Goal: Information Seeking & Learning: Learn about a topic

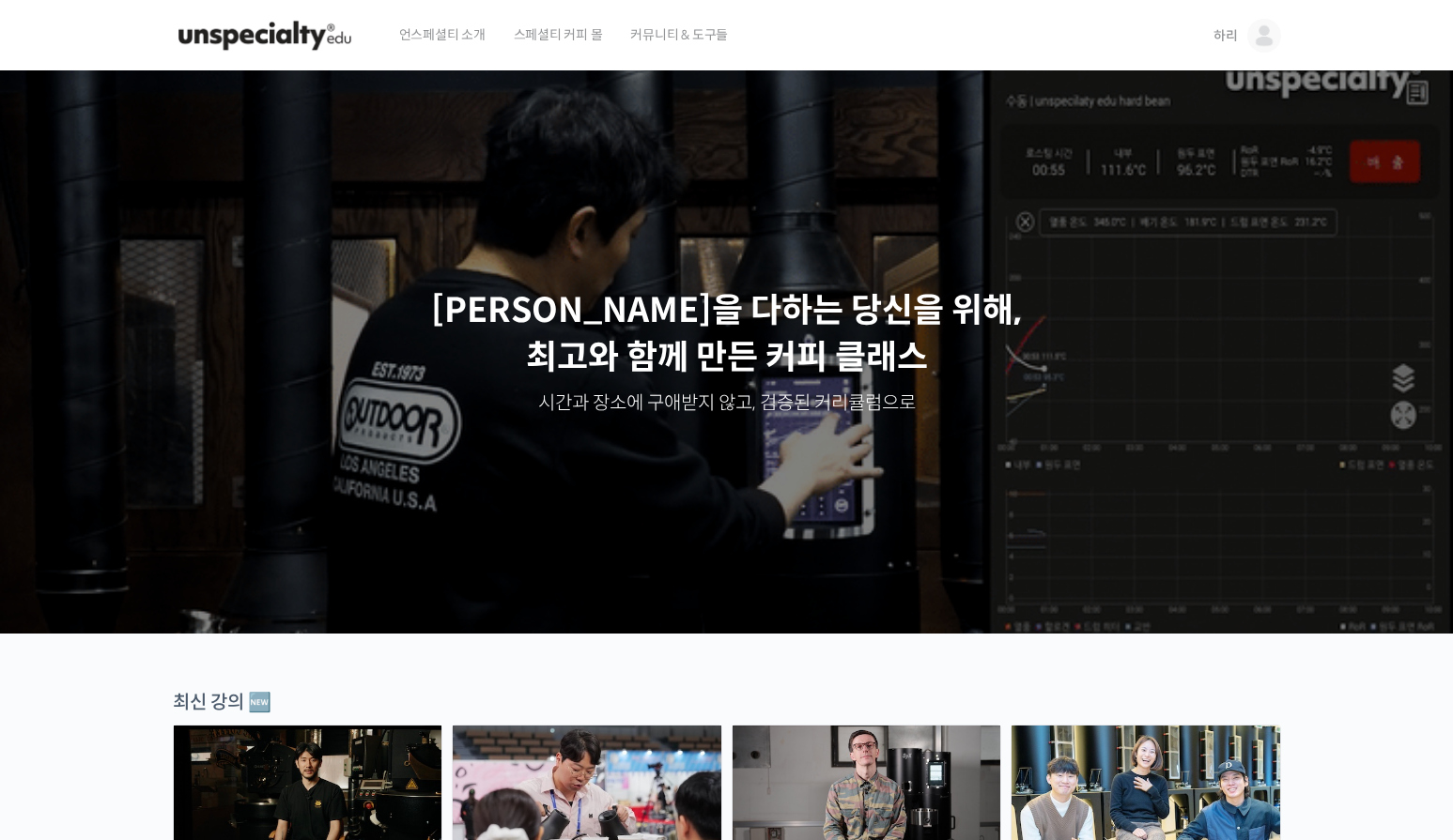
click at [1250, 40] on img at bounding box center [1264, 35] width 34 height 34
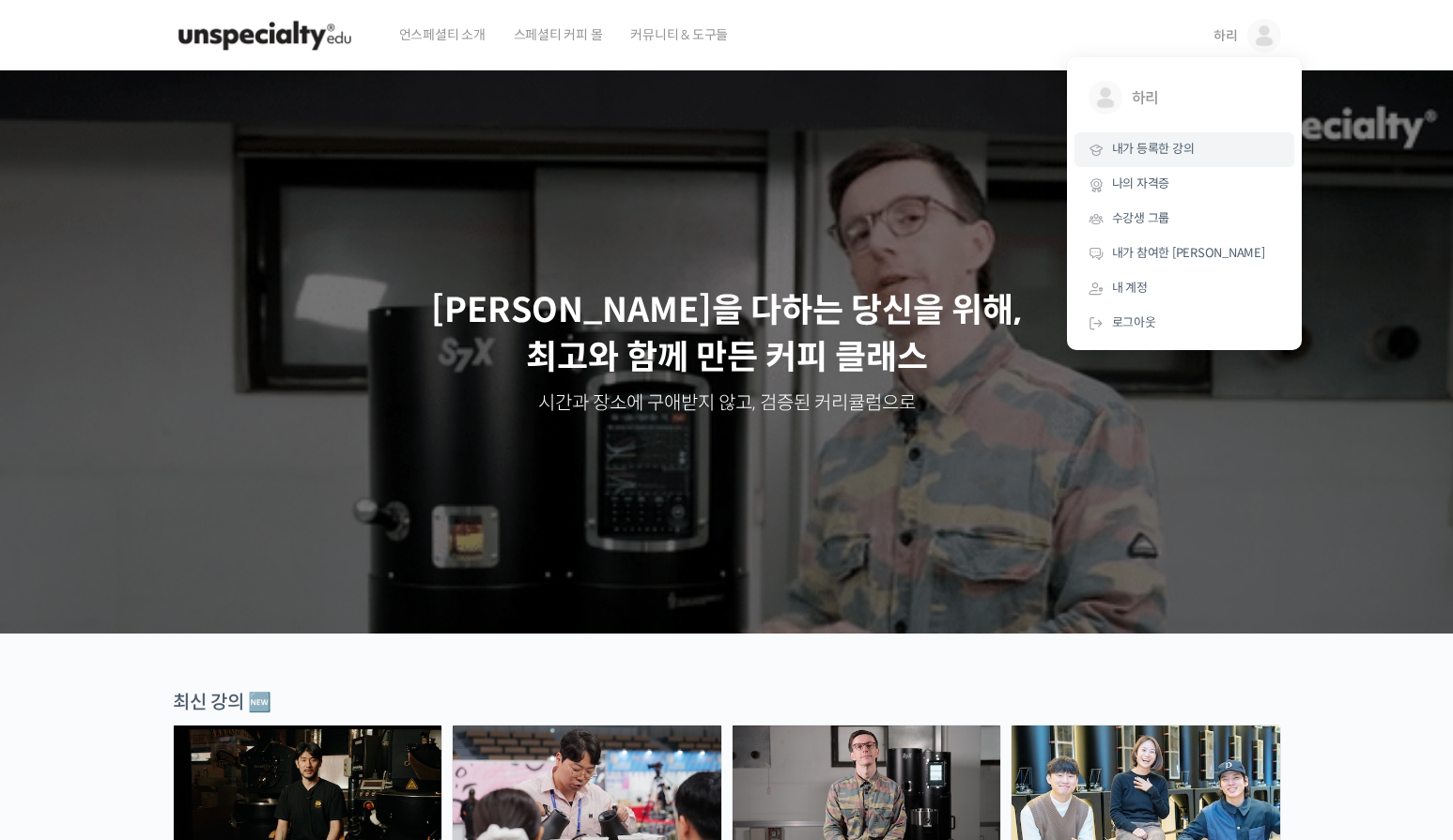
click at [1175, 156] on span "내가 등록한 강의" at bounding box center [1154, 149] width 83 height 16
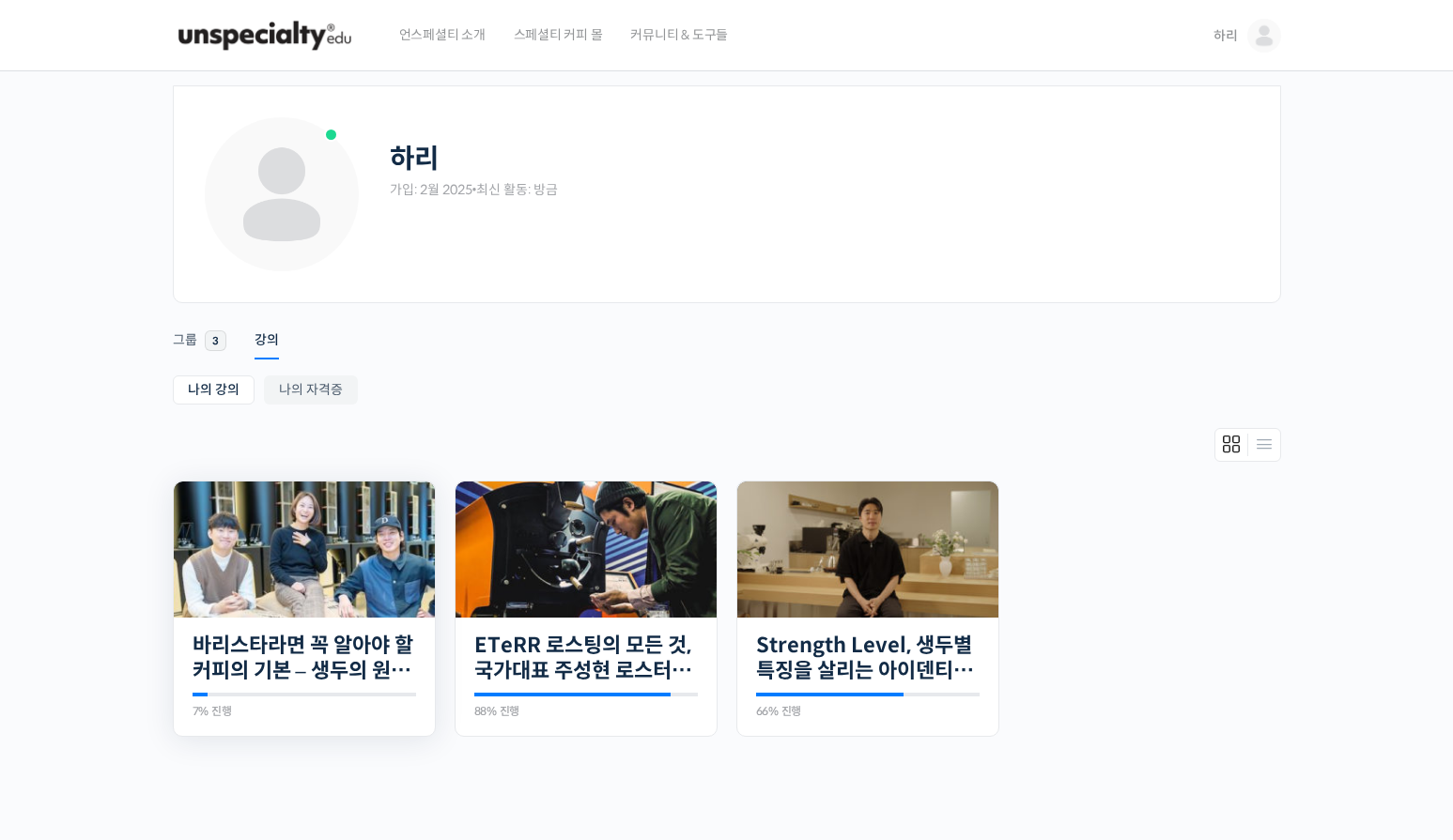
click at [370, 603] on img at bounding box center [304, 549] width 261 height 136
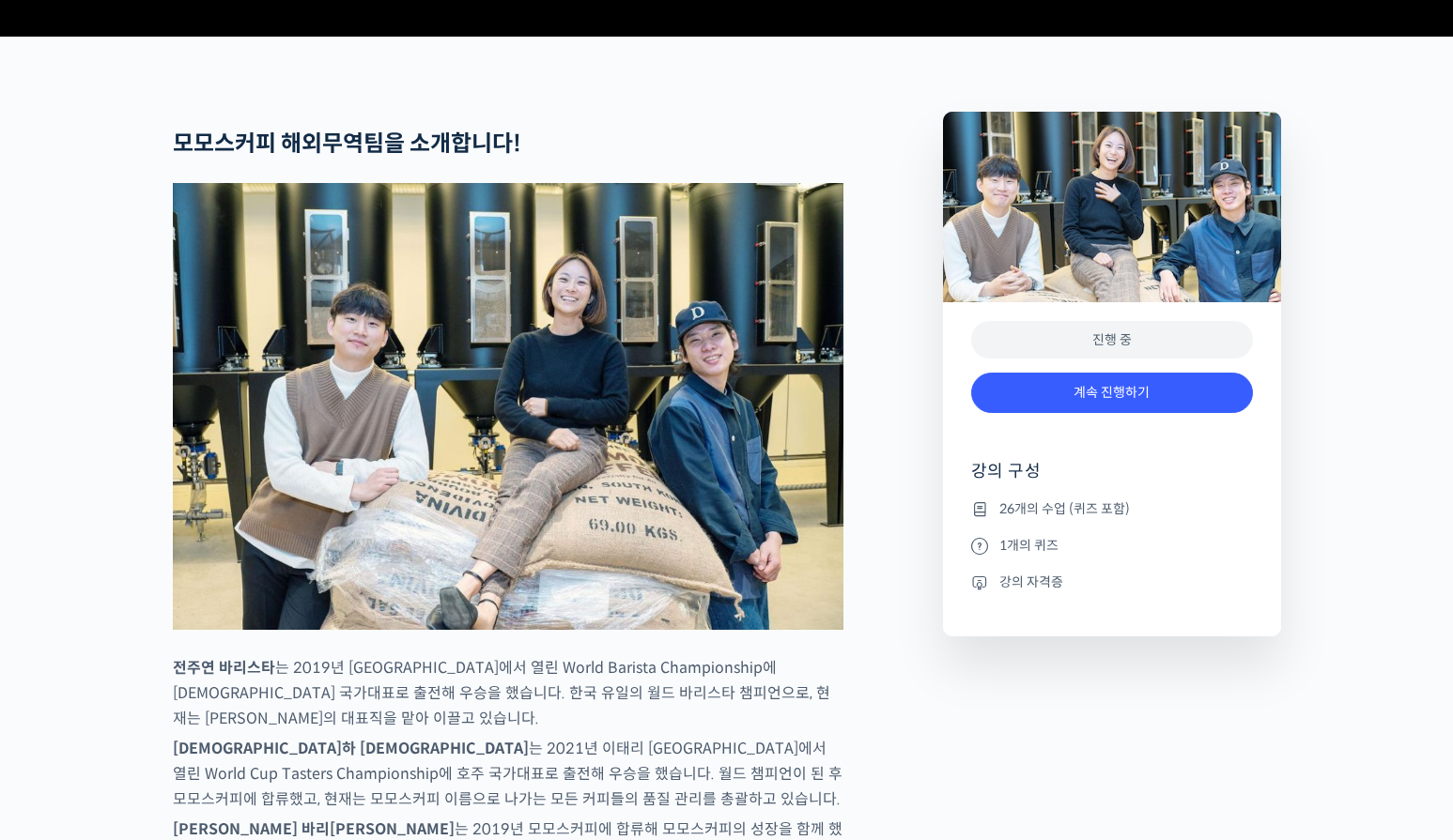
scroll to position [1033, 0]
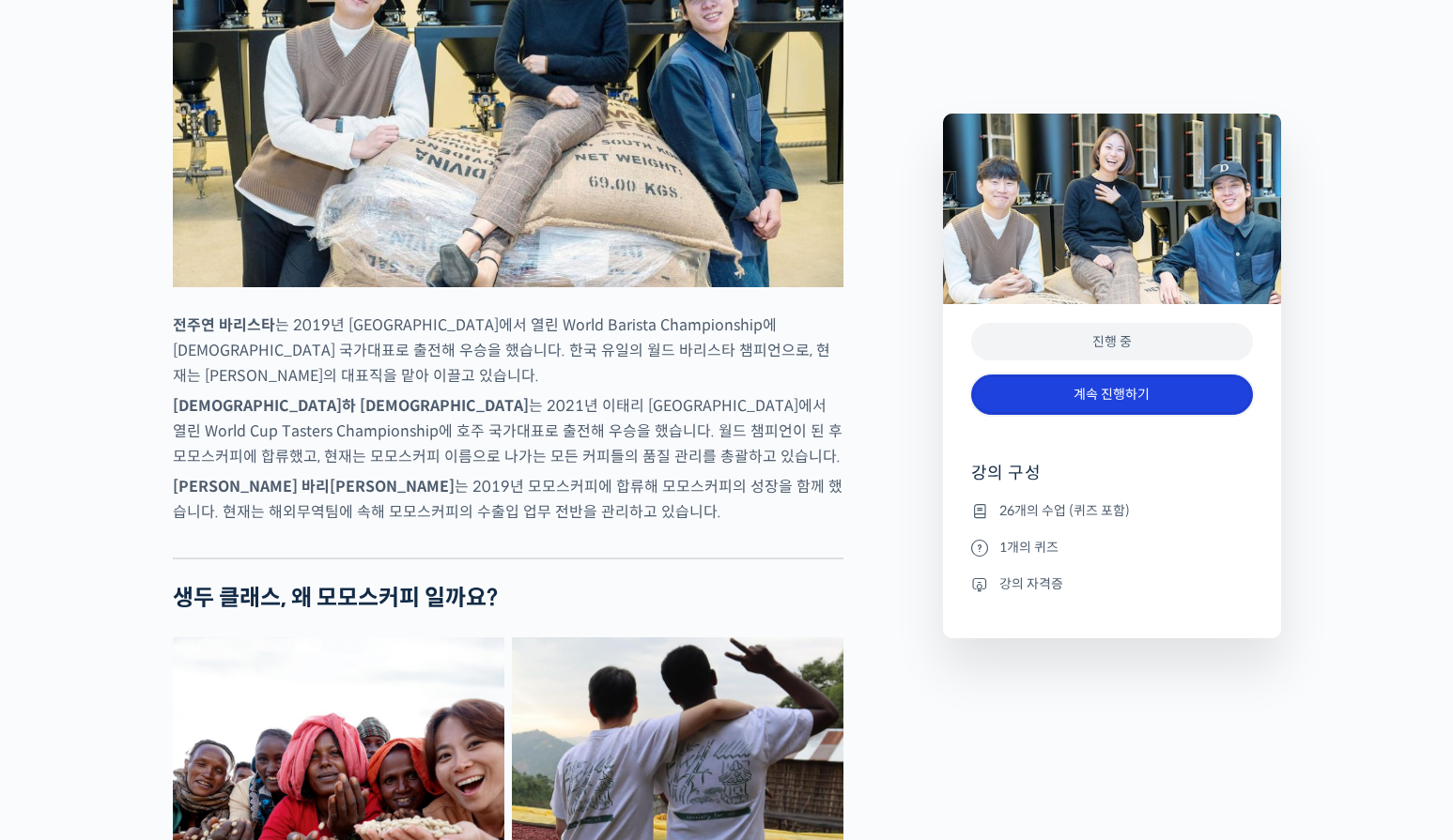
click at [1137, 393] on link "계속 진행하기" at bounding box center [1112, 394] width 282 height 41
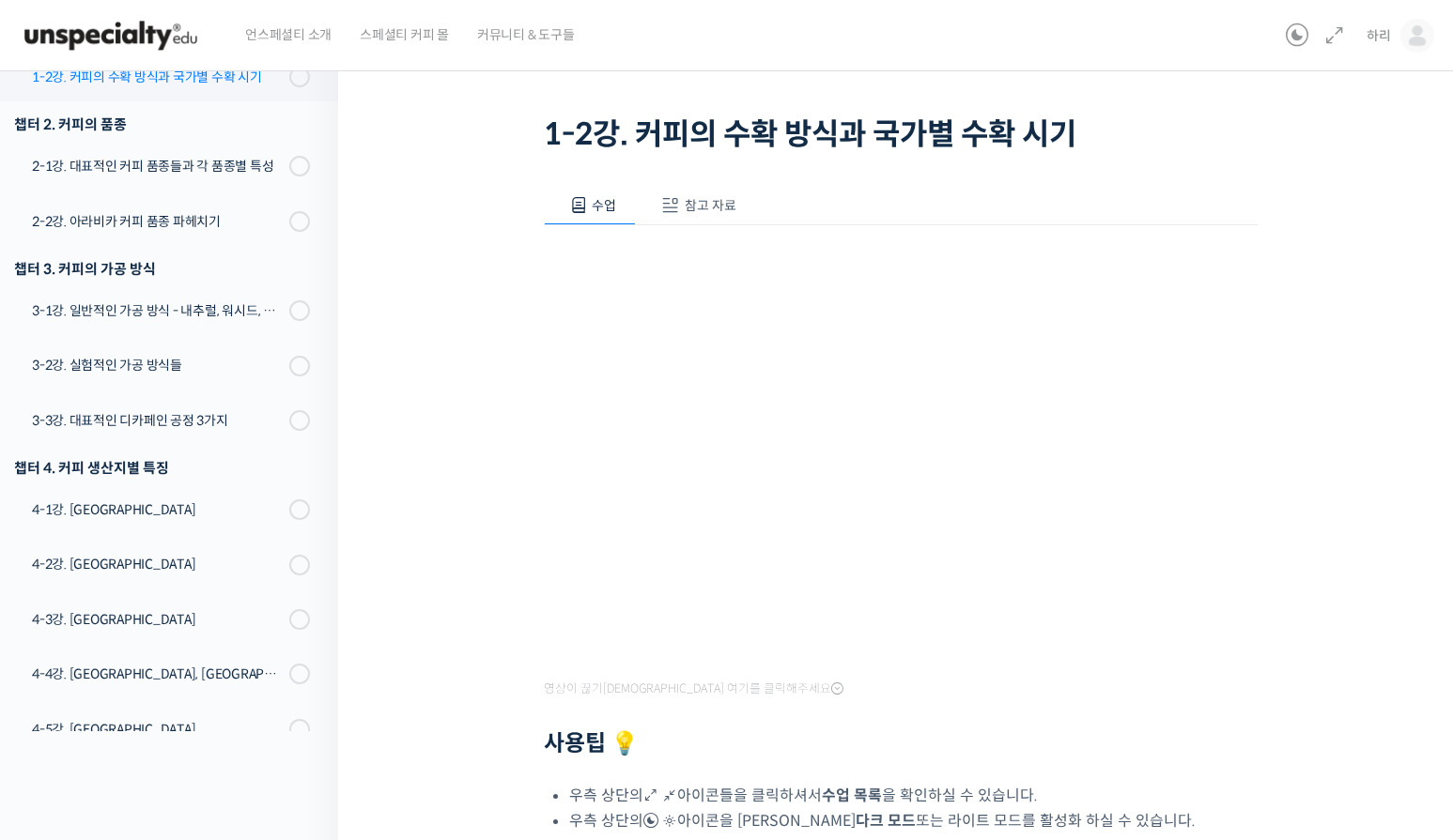
scroll to position [75, 0]
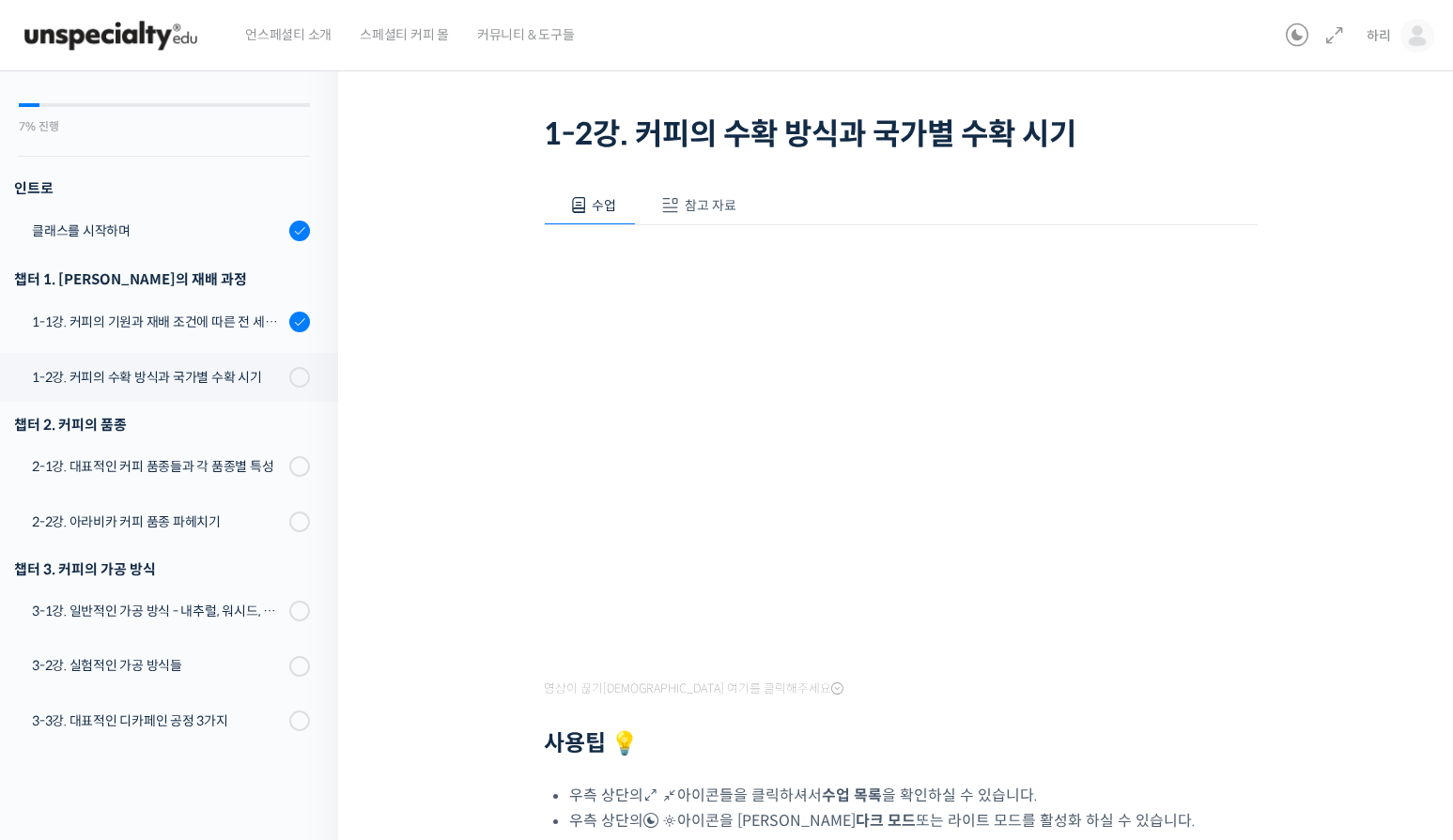
click at [1337, 540] on div "바리스타라면 꼭 알아야 할 커피의 기본 – 생두의 원산지별 특징부터 구입, 품질 관리까지 1-2강. 커피의 수확 방식과 국가별 수확 시기 진행…" at bounding box center [900, 489] width 937 height 998
